Goal: Book appointment/travel/reservation

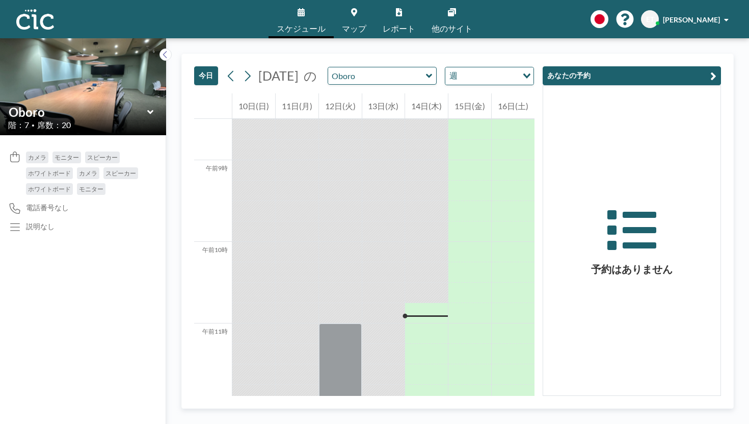
scroll to position [696, 0]
click at [426, 71] on icon at bounding box center [429, 76] width 7 height 10
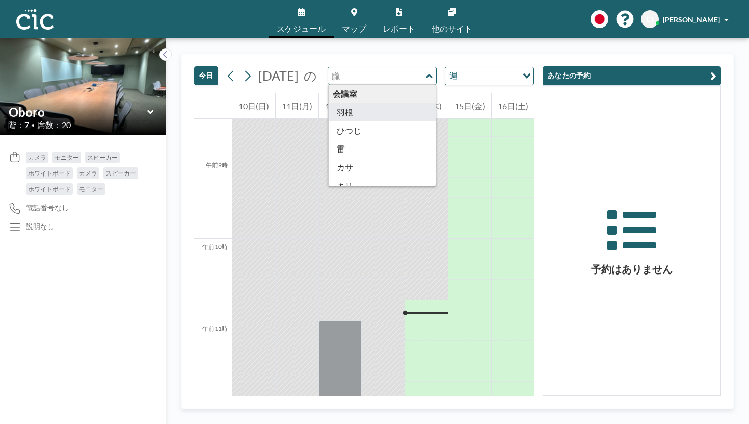
type input "Hane"
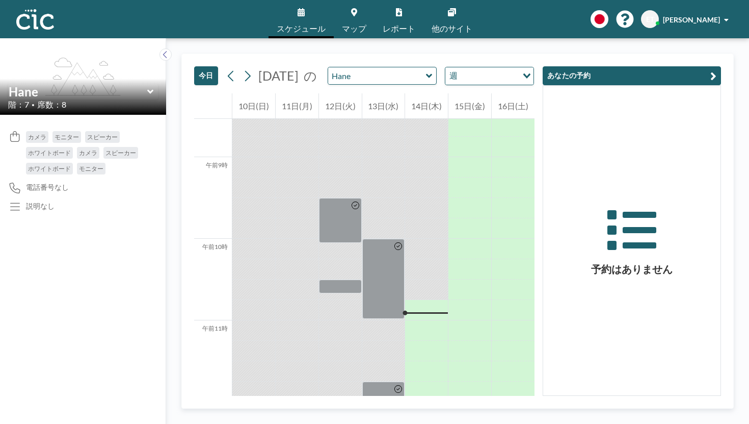
click at [367, 67] on div "Hane" at bounding box center [383, 76] width 110 height 18
click at [426, 73] on icon at bounding box center [429, 75] width 6 height 4
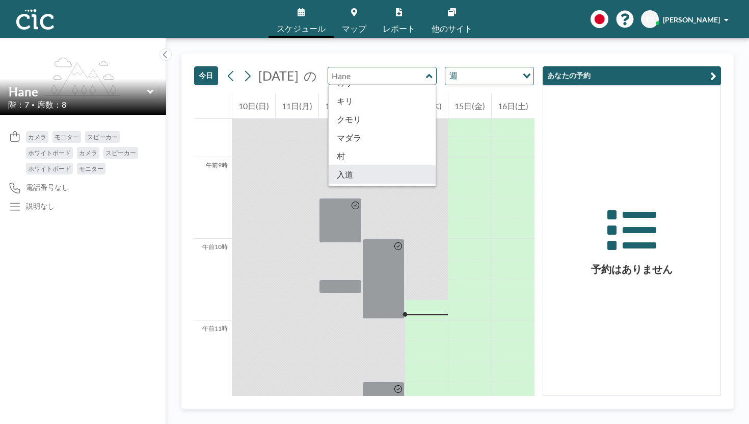
scroll to position [84, 0]
type input "Nyudo"
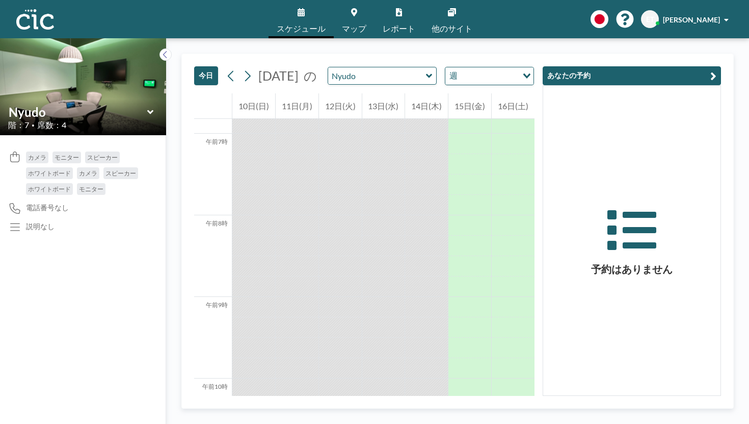
scroll to position [696, 0]
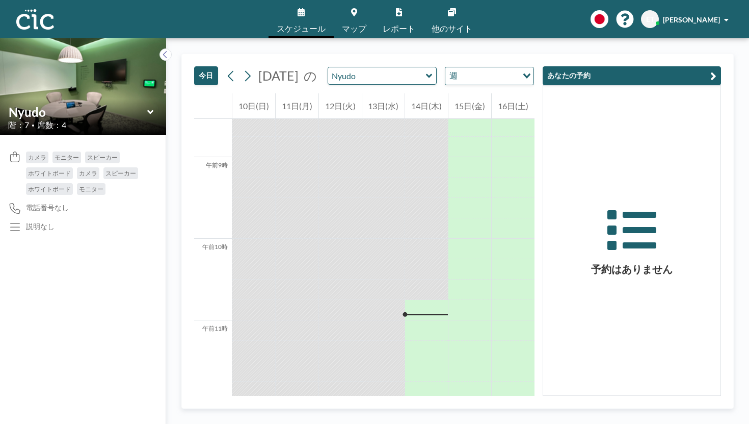
click at [426, 73] on icon at bounding box center [429, 75] width 6 height 4
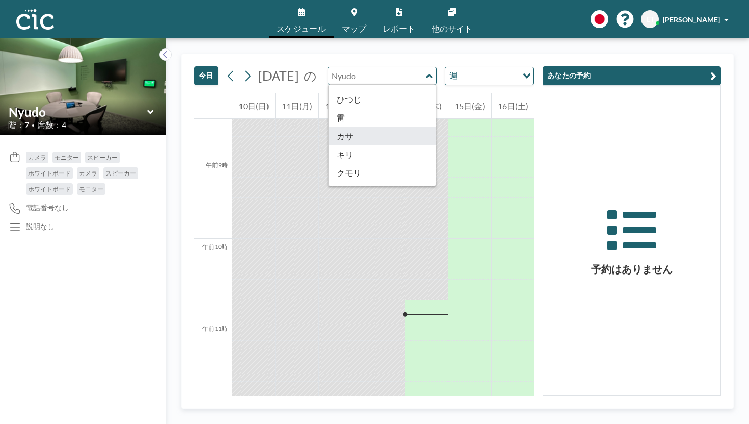
scroll to position [33, 0]
type input "Madara"
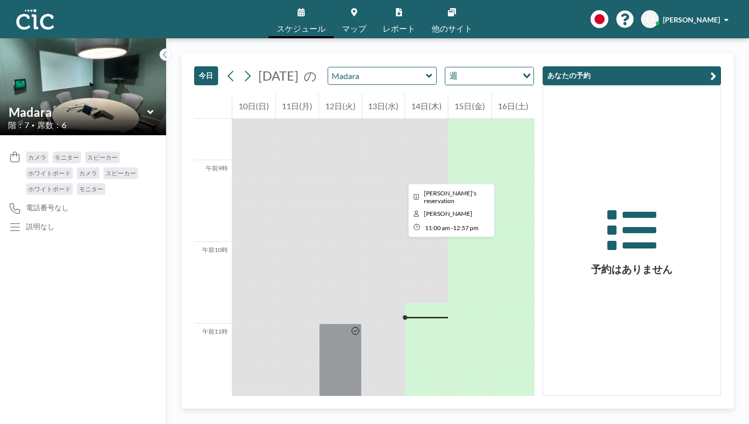
scroll to position [696, 0]
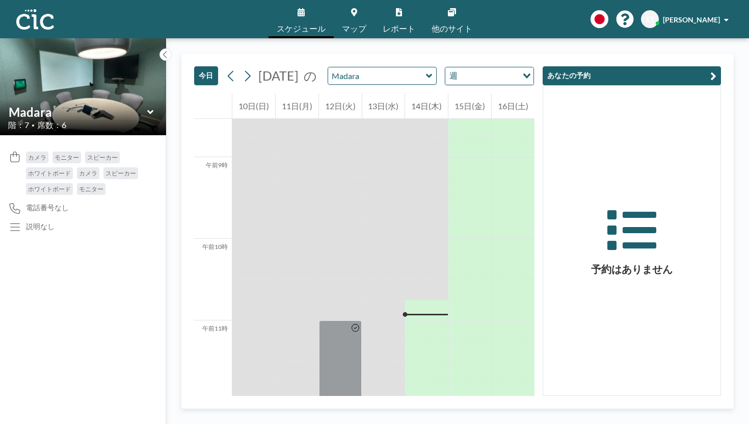
click at [371, 67] on div "[DATE] の Madara 週 読み込み中..." at bounding box center [378, 76] width 311 height 18
click at [426, 73] on icon at bounding box center [429, 75] width 6 height 4
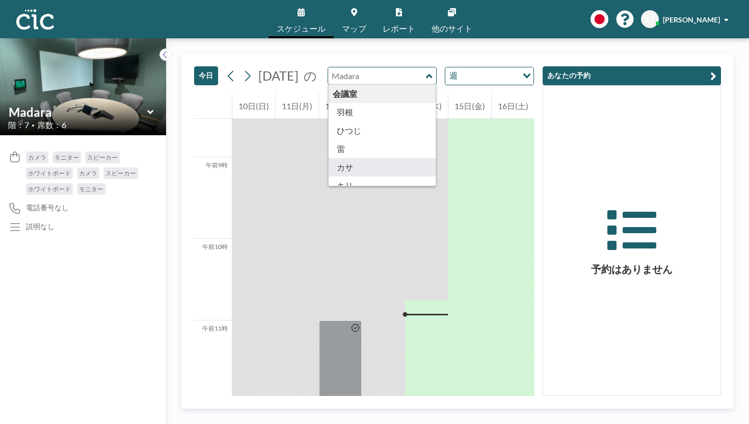
type input "Kasa"
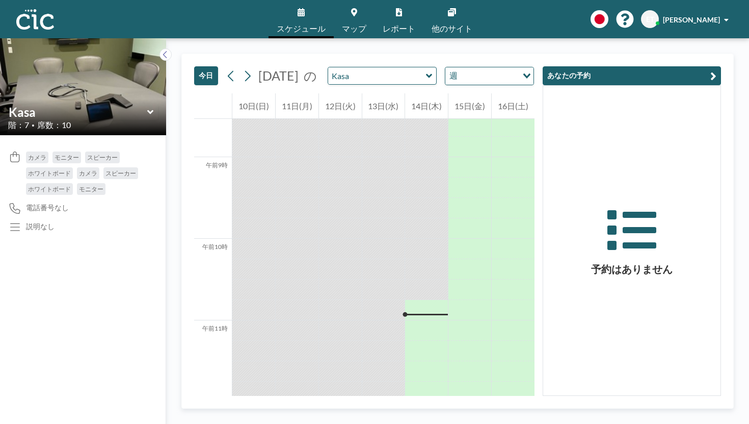
click at [426, 73] on icon at bounding box center [429, 75] width 6 height 4
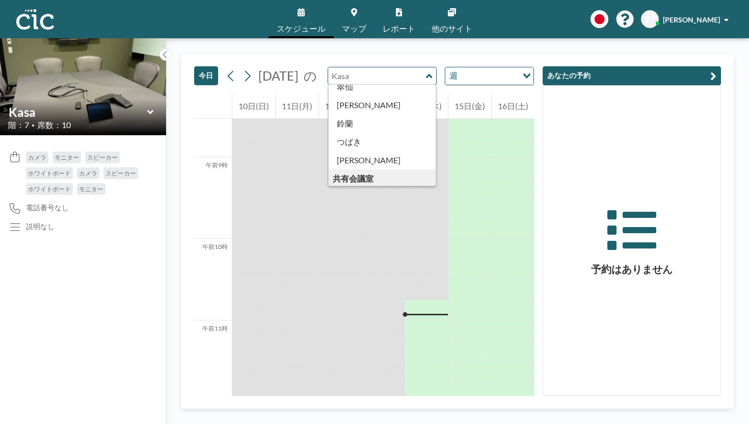
scroll to position [432, 0]
type input "Uroko"
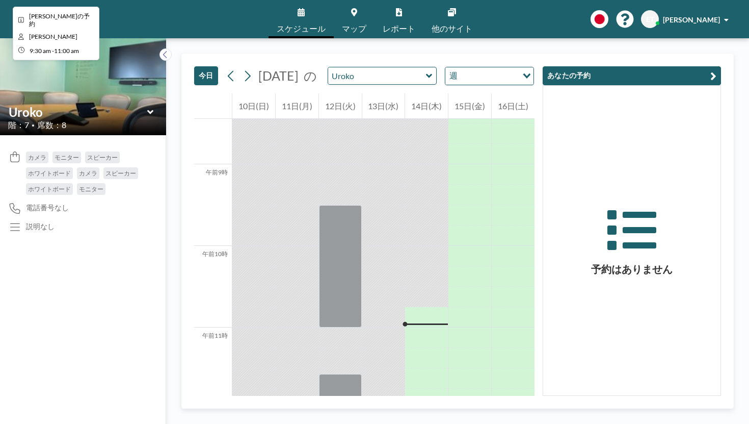
scroll to position [696, 0]
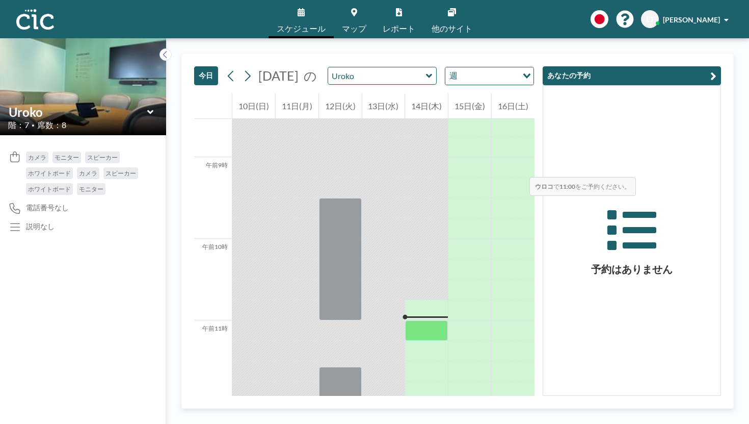
click at [420, 320] on div at bounding box center [426, 330] width 43 height 20
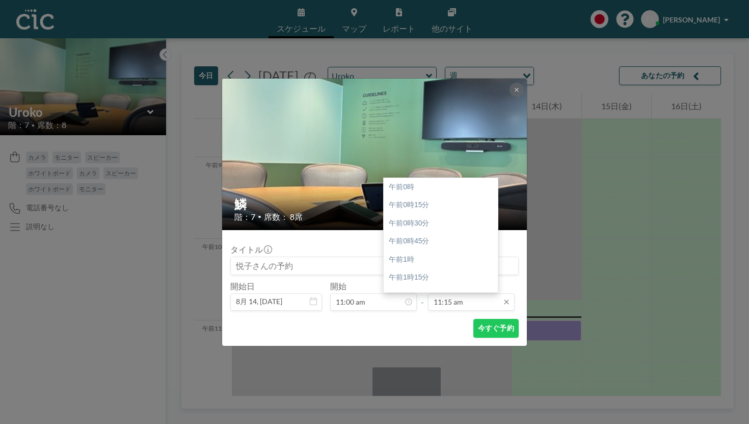
scroll to position [732, 0]
click at [451, 293] on input "11:15 am" at bounding box center [471, 301] width 87 height 17
click at [423, 317] on div "午後12時" at bounding box center [441, 326] width 114 height 18
type input "12:00 pm"
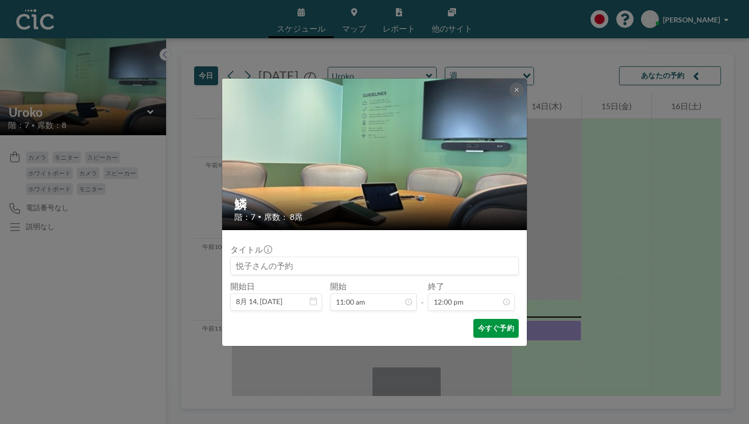
click at [478, 323] on font "今すぐ予約" at bounding box center [496, 327] width 36 height 9
